Goal: Information Seeking & Learning: Learn about a topic

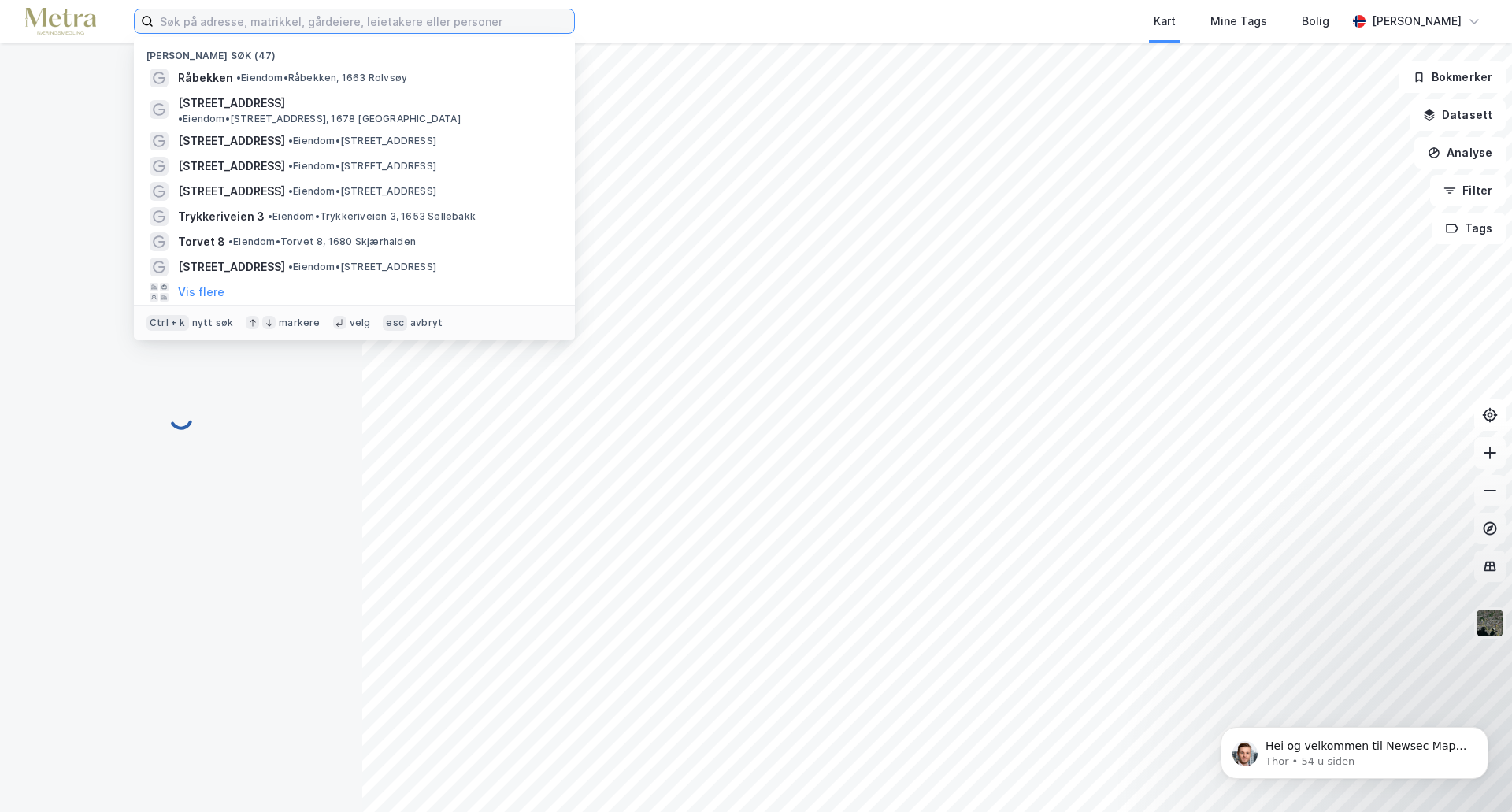
click at [541, 27] on input at bounding box center [363, 21] width 421 height 24
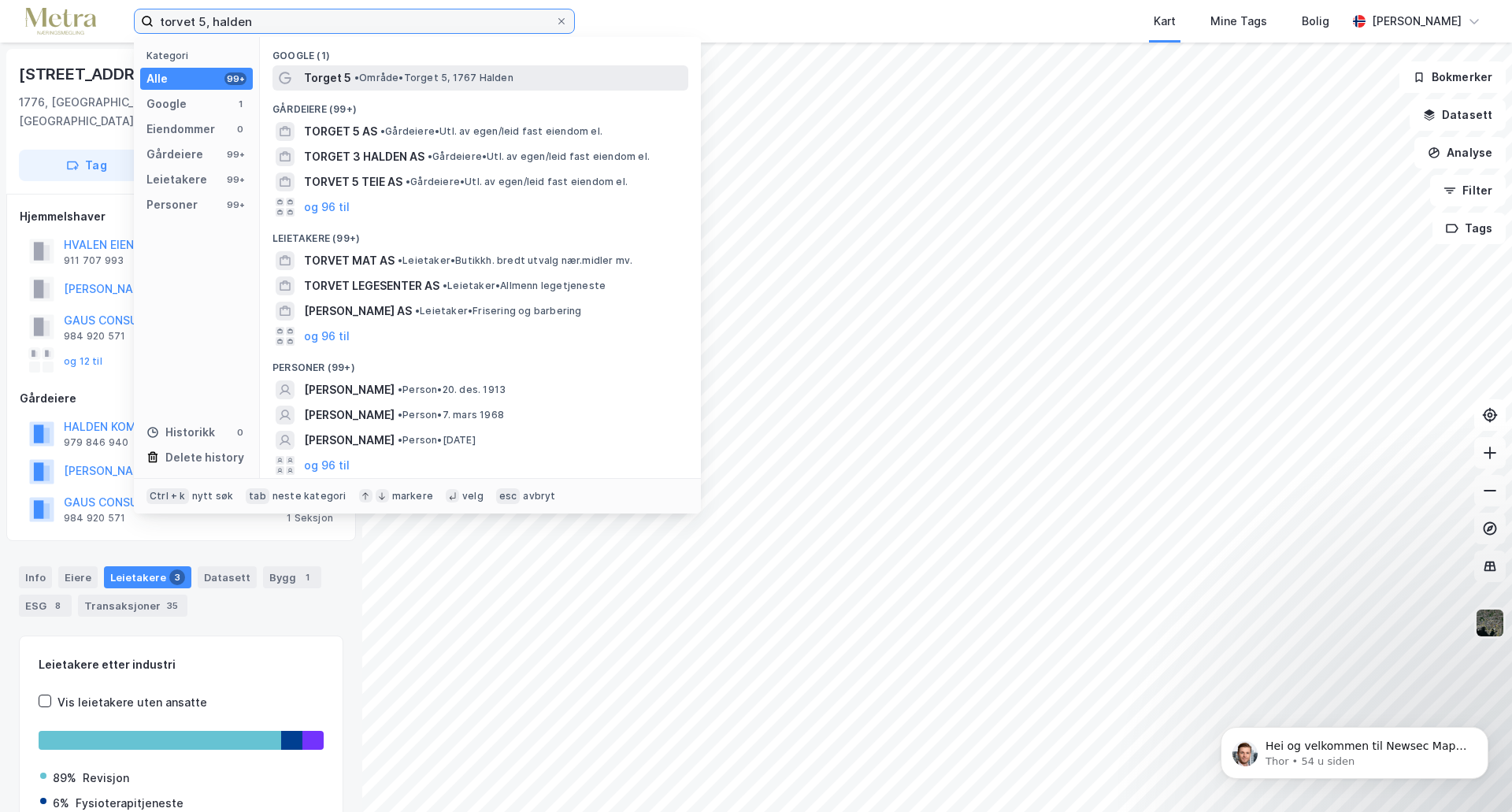
type input "torvet 5, halden"
click at [418, 68] on div "Torget 5 • Område • Torget 5, 1767 [GEOGRAPHIC_DATA]" at bounding box center [494, 78] width 381 height 19
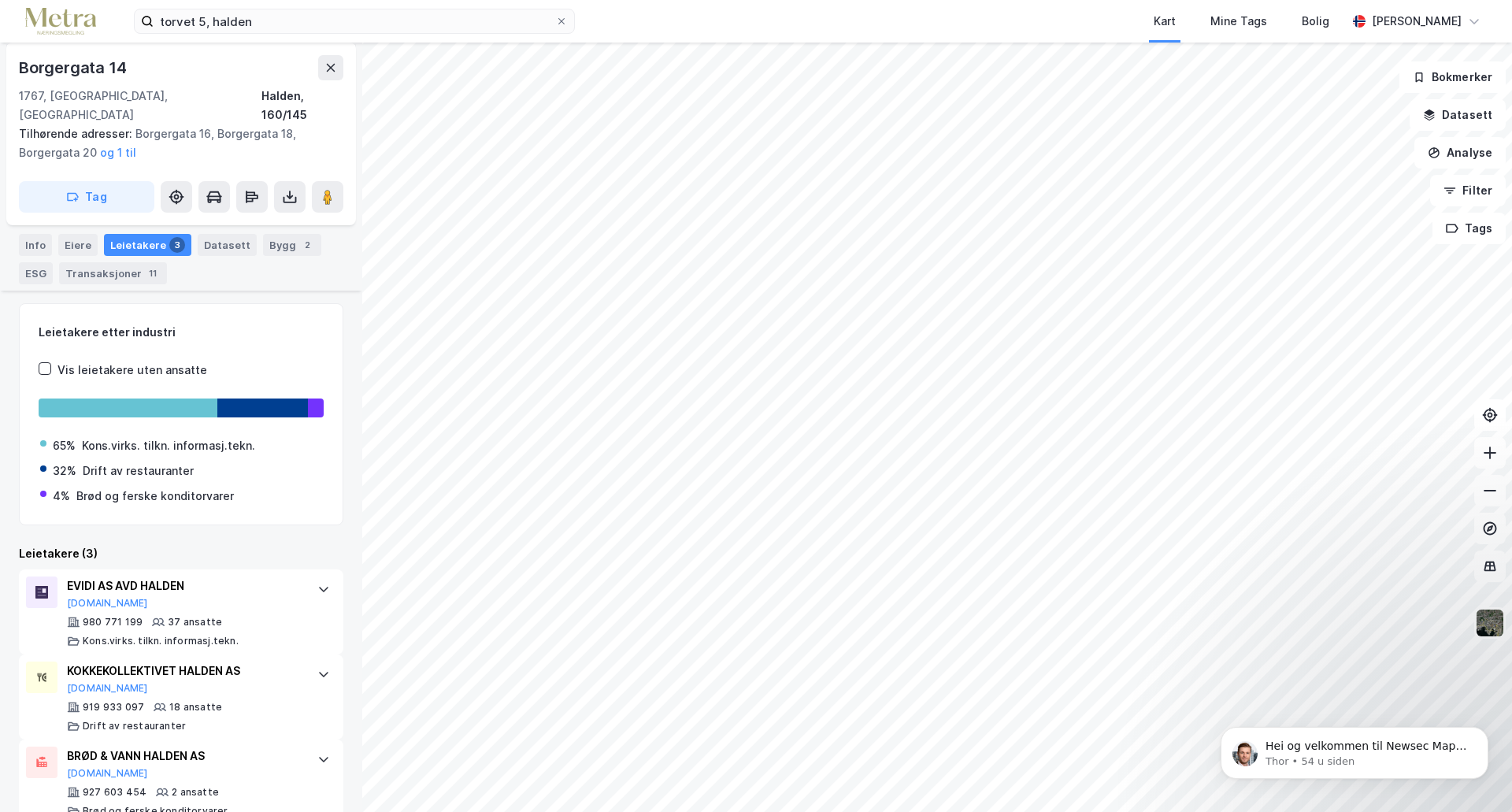
scroll to position [200, 0]
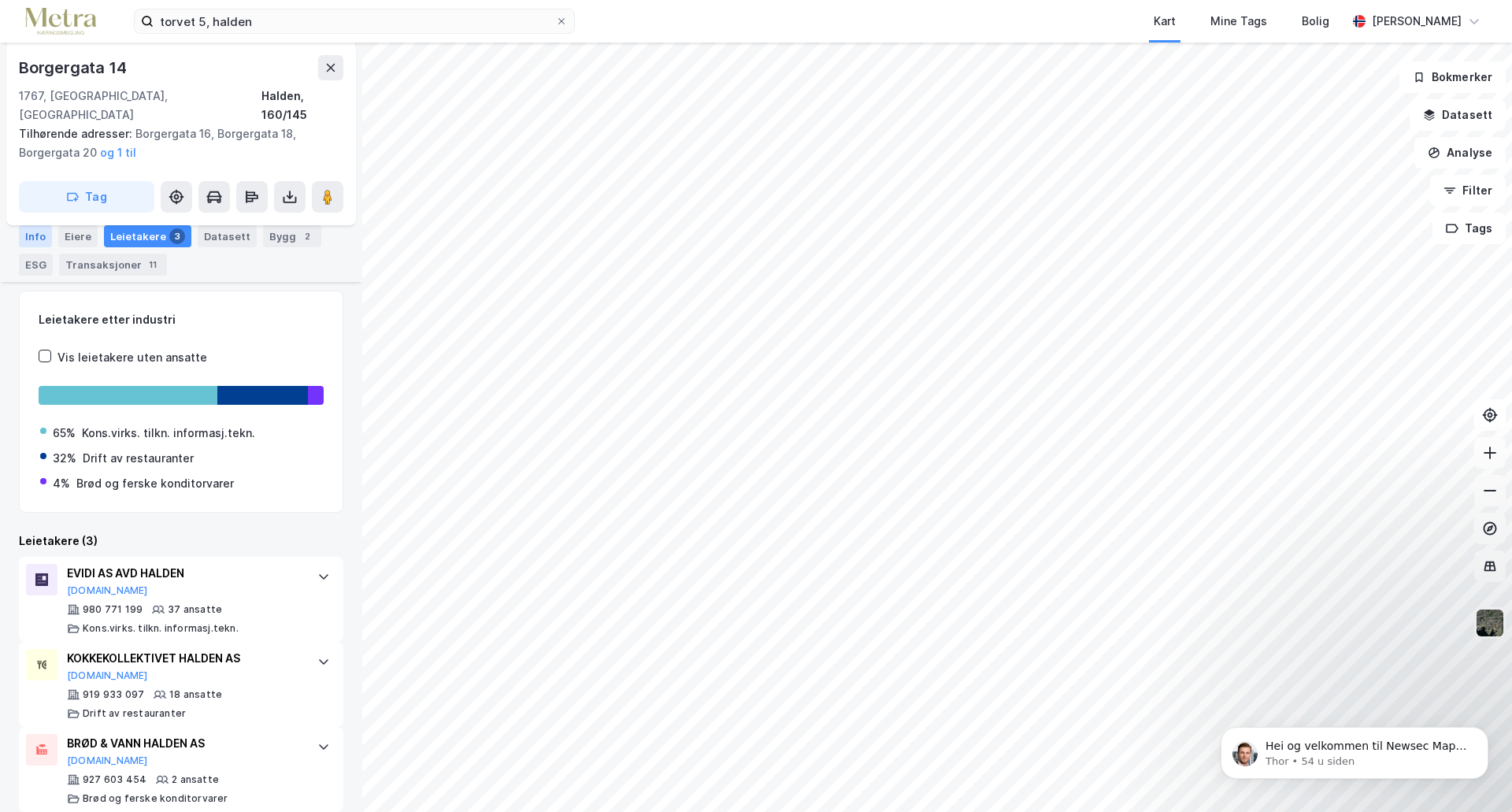
click at [35, 234] on div "Info" at bounding box center [35, 236] width 34 height 22
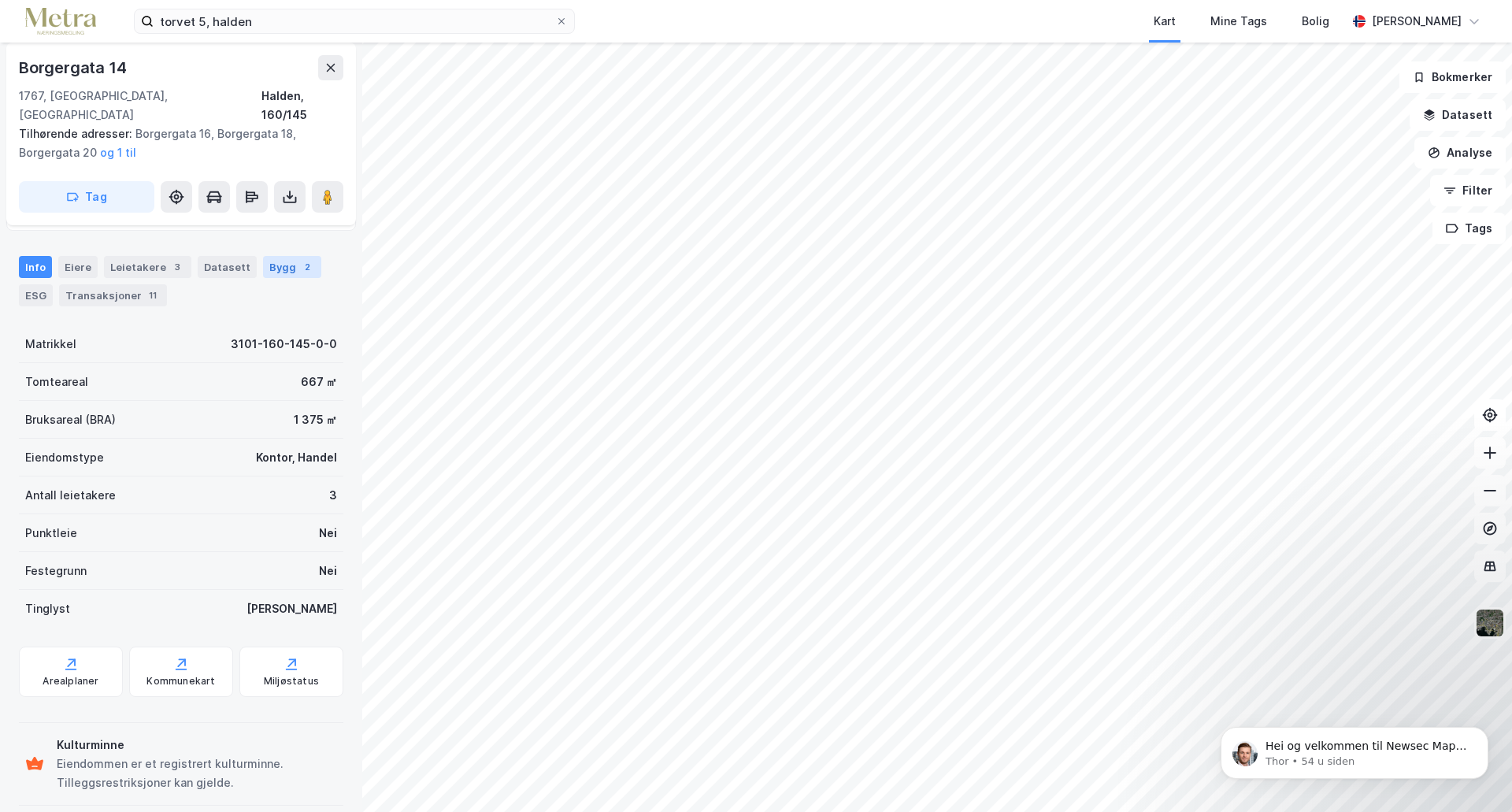
click at [263, 256] on div "Bygg 2" at bounding box center [291, 267] width 58 height 22
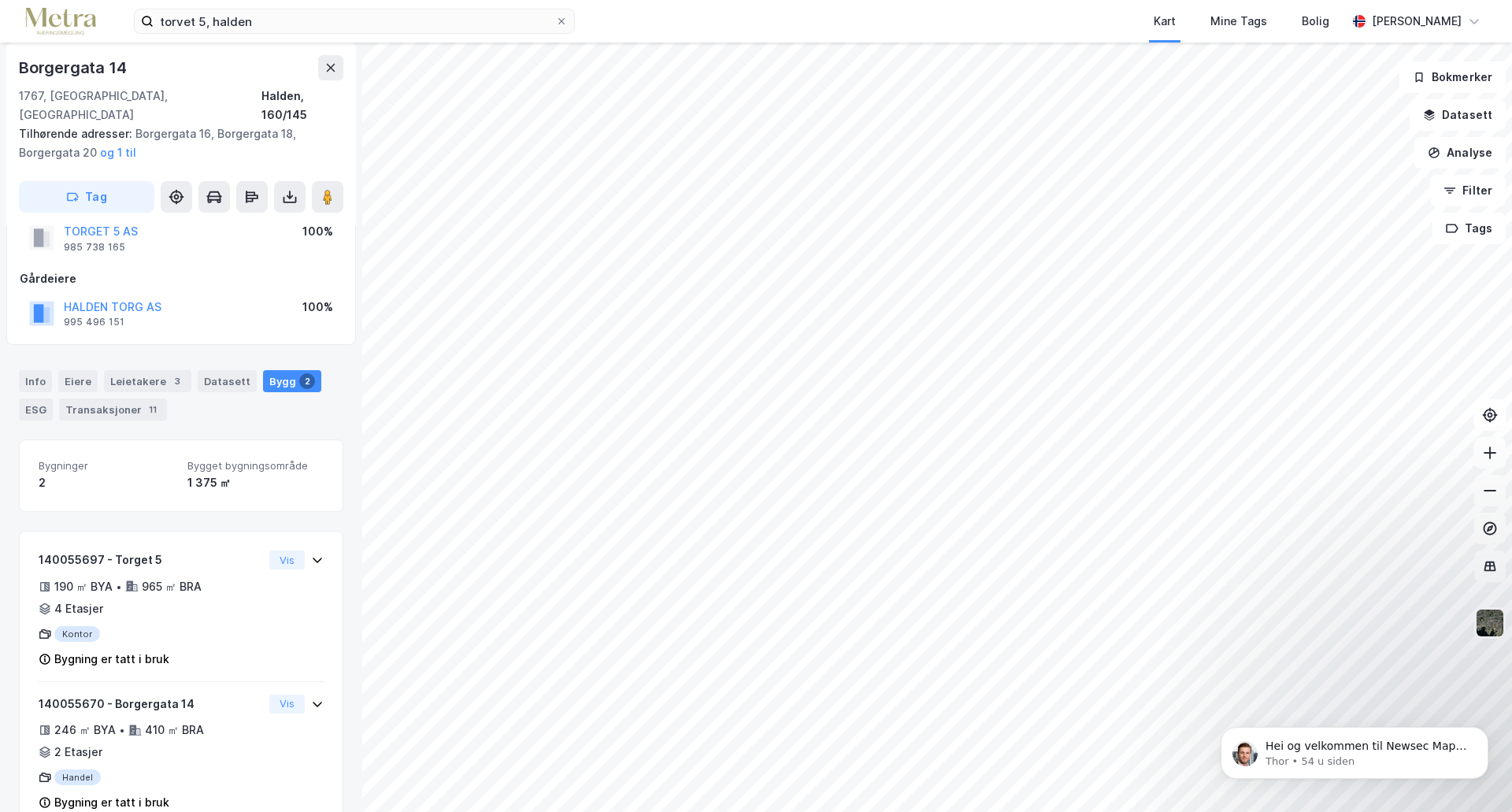
scroll to position [71, 0]
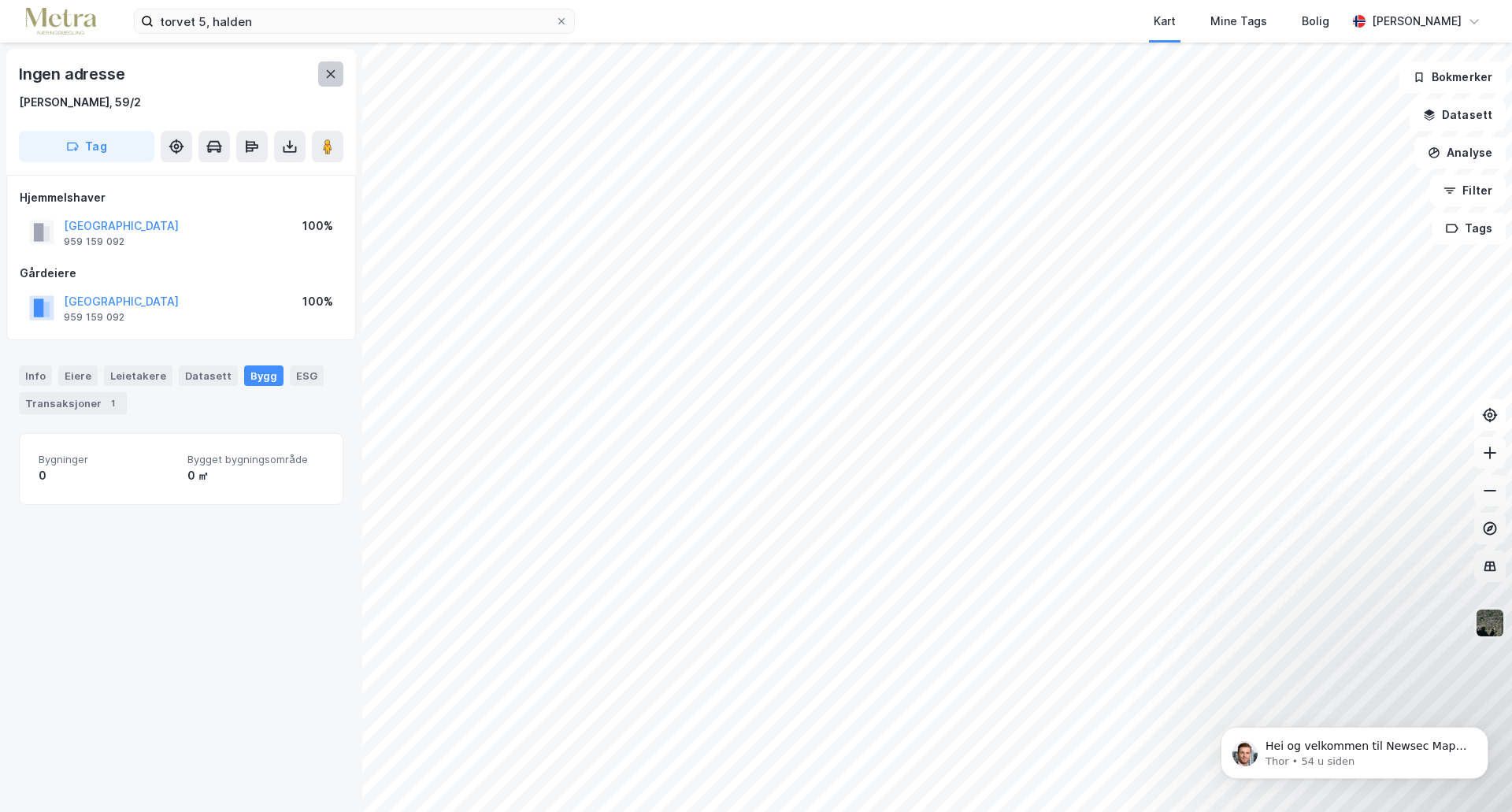
click at [331, 75] on icon at bounding box center [331, 74] width 9 height 8
